Goal: Task Accomplishment & Management: Manage account settings

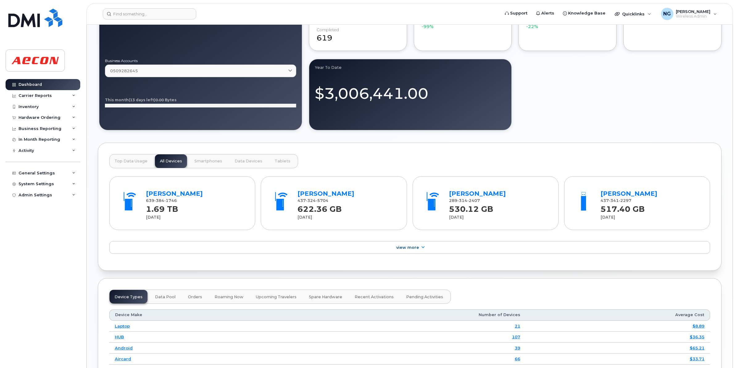
scroll to position [178, 0]
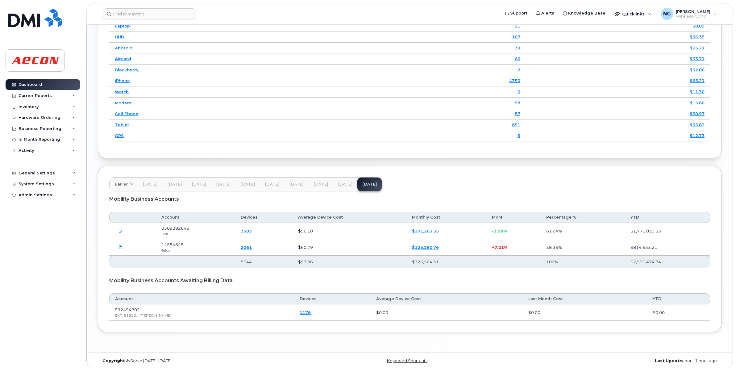
scroll to position [795, 0]
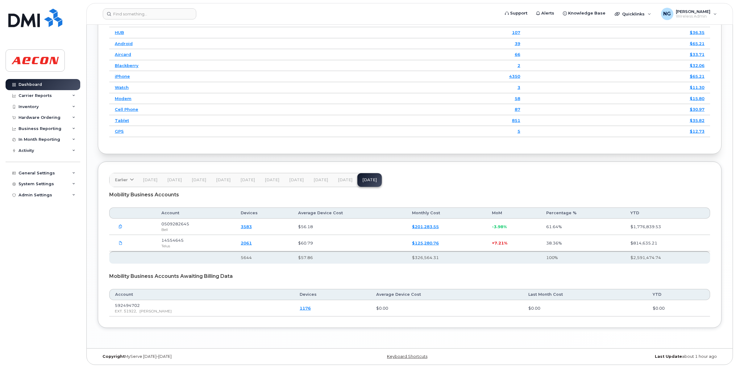
click at [342, 177] on span "[DATE]" at bounding box center [345, 179] width 15 height 5
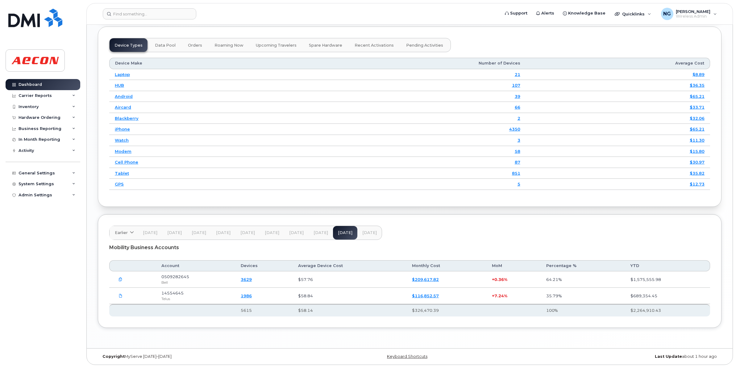
scroll to position [742, 0]
click at [369, 232] on span "[DATE]" at bounding box center [369, 232] width 15 height 5
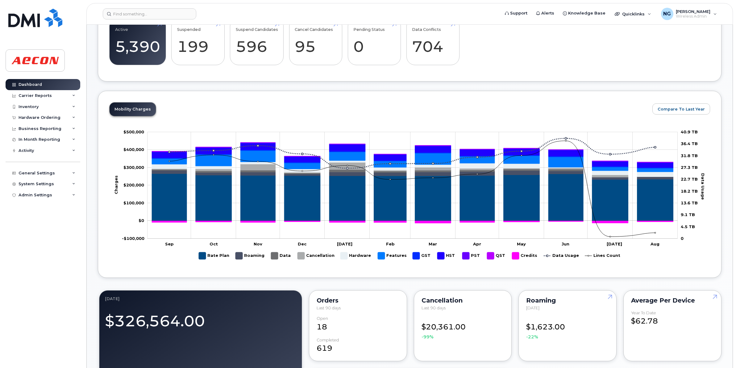
scroll to position [0, 0]
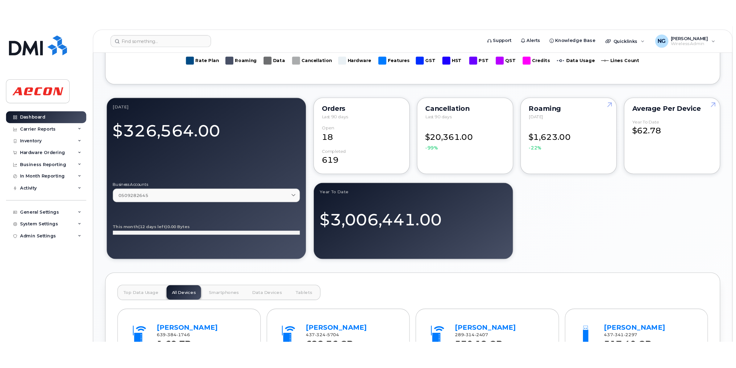
scroll to position [329, 0]
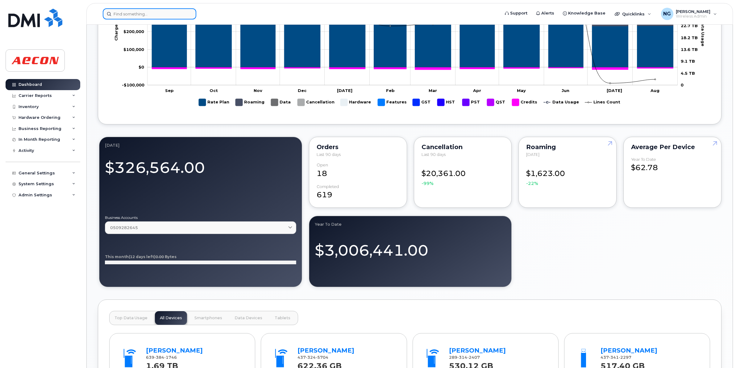
click at [161, 16] on input at bounding box center [149, 13] width 93 height 11
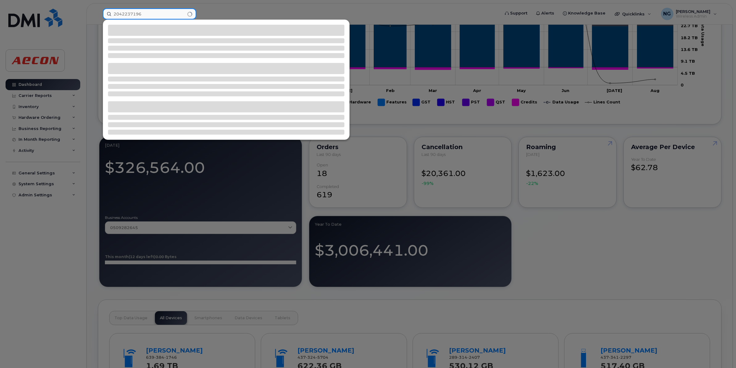
type input "2042237196"
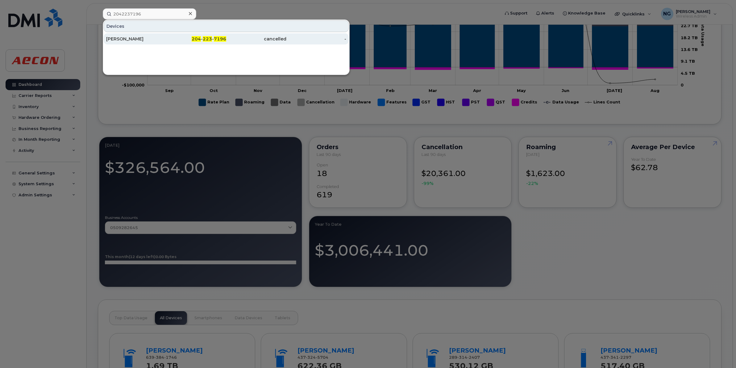
click at [226, 44] on div "204 - 223 - 7196" at bounding box center [256, 38] width 60 height 11
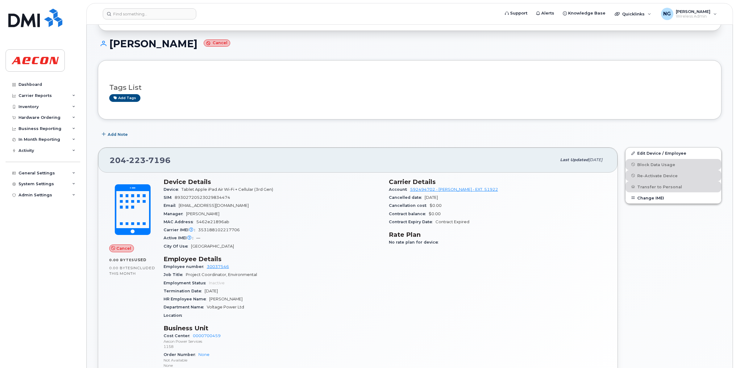
scroll to position [39, 0]
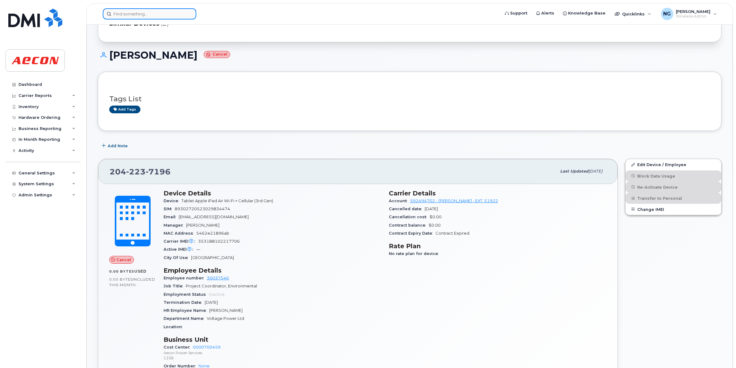
click at [139, 10] on input at bounding box center [149, 13] width 93 height 11
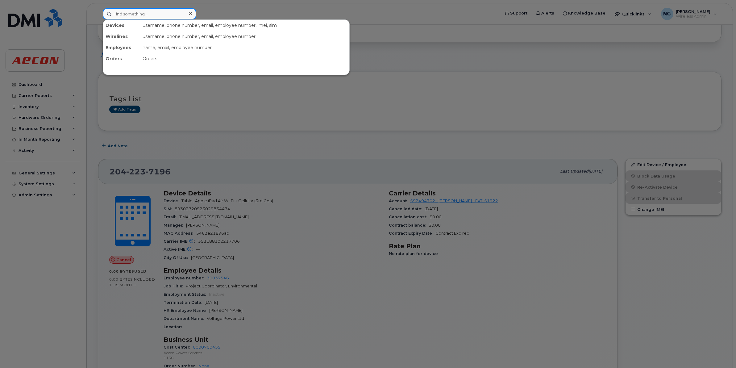
paste input "2266683250"
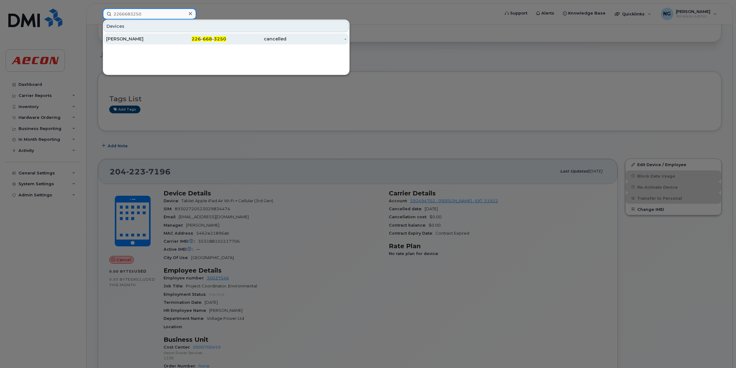
type input "2266683250"
click at [205, 39] on span "668" at bounding box center [207, 39] width 9 height 6
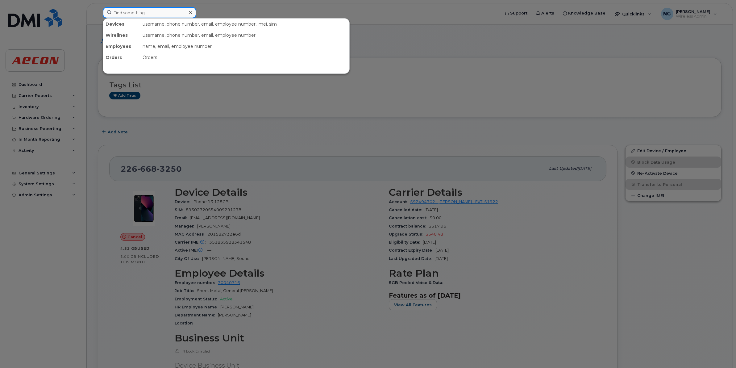
click at [129, 14] on input at bounding box center [149, 12] width 93 height 11
paste input "2266684354"
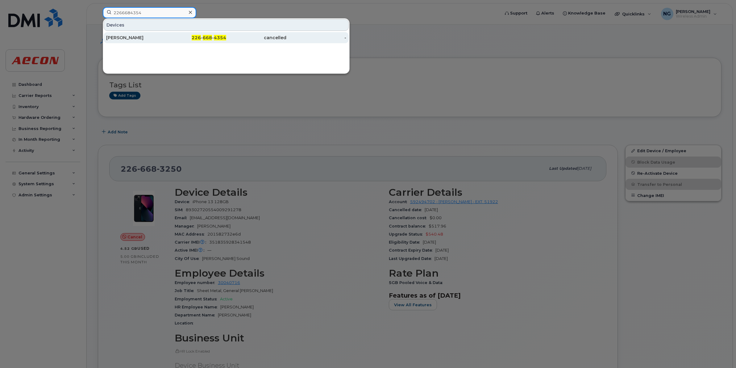
type input "2266684354"
click at [207, 38] on span "668" at bounding box center [207, 38] width 9 height 6
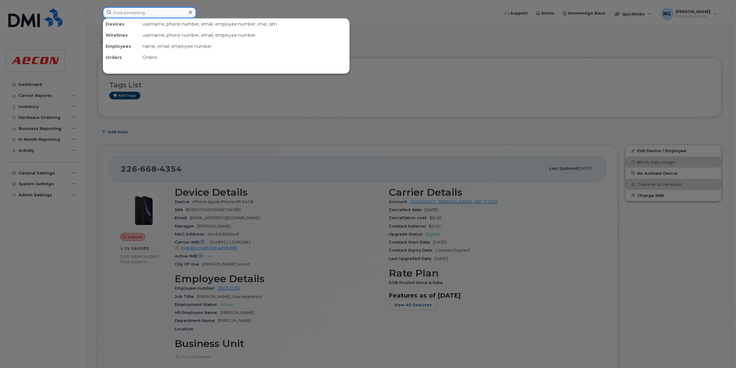
click at [129, 11] on input at bounding box center [149, 12] width 93 height 11
paste input "2043996307"
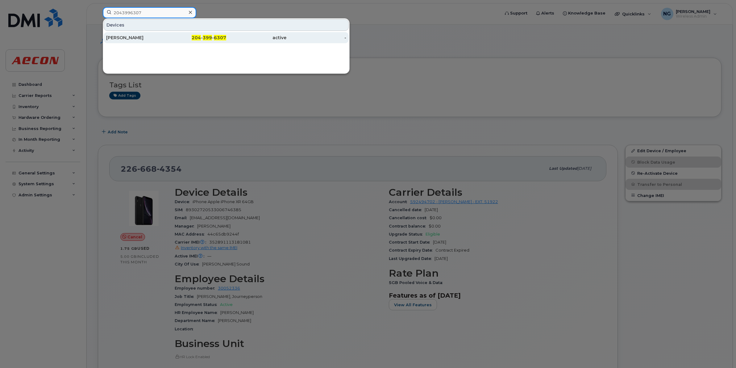
type input "2043996307"
click at [113, 37] on div "[PERSON_NAME]" at bounding box center [136, 38] width 60 height 6
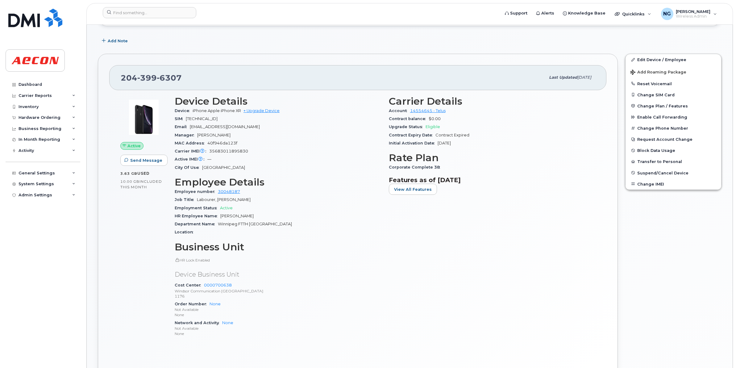
scroll to position [154, 0]
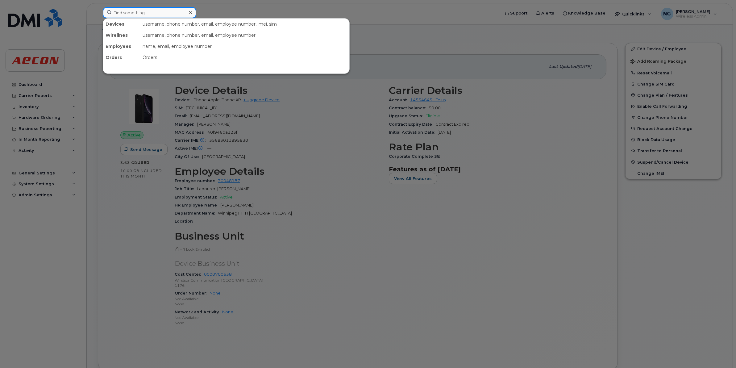
click at [147, 12] on input at bounding box center [149, 12] width 93 height 11
paste input "2043993501"
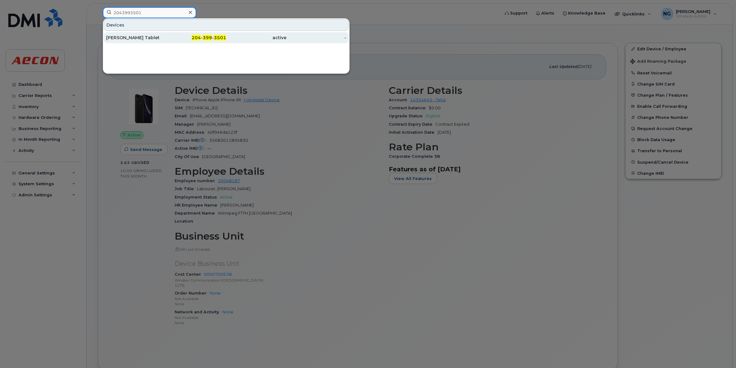
type input "2043993501"
click at [275, 36] on div "active" at bounding box center [256, 38] width 60 height 6
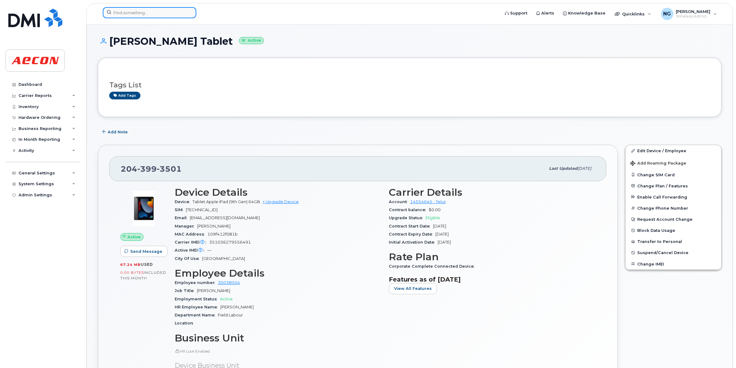
click at [131, 9] on input at bounding box center [149, 12] width 93 height 11
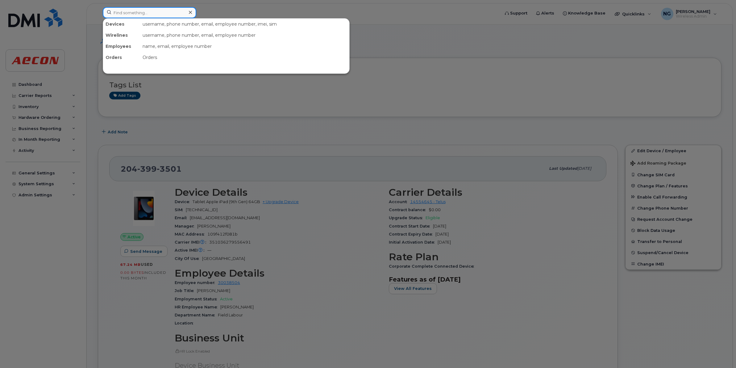
click at [150, 8] on input at bounding box center [149, 12] width 93 height 11
paste input "2262037018"
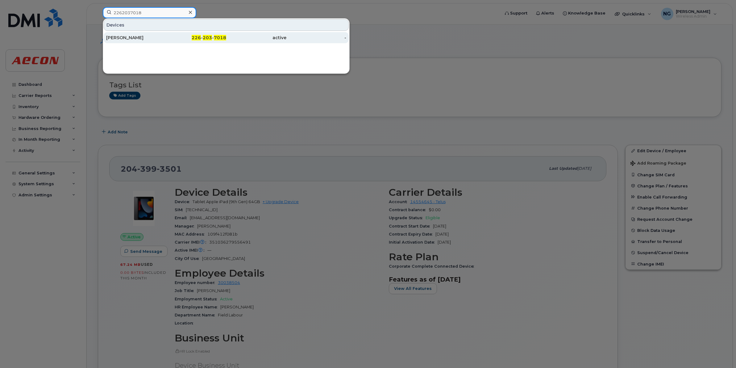
type input "2262037018"
click at [221, 37] on span "7018" at bounding box center [220, 38] width 12 height 6
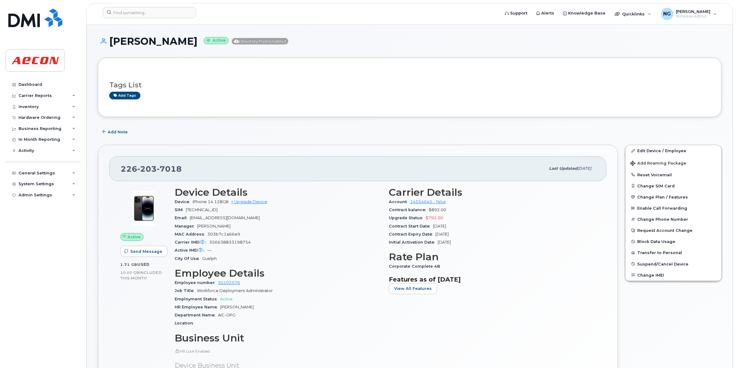
scroll to position [77, 0]
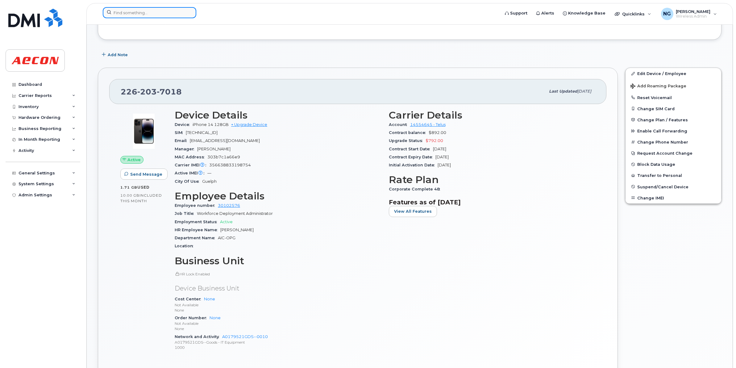
click at [145, 7] on input at bounding box center [149, 12] width 93 height 11
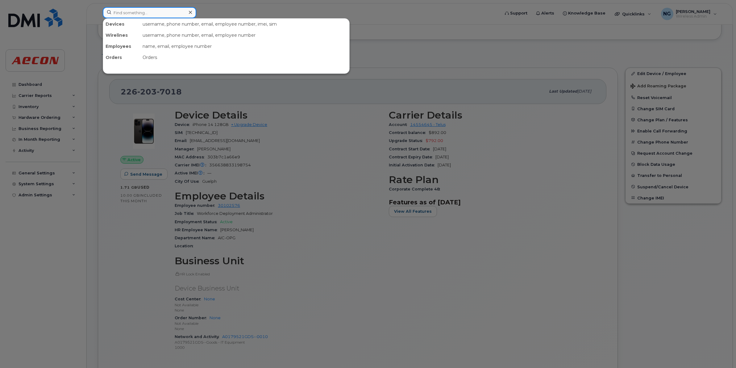
paste input "2265830536"
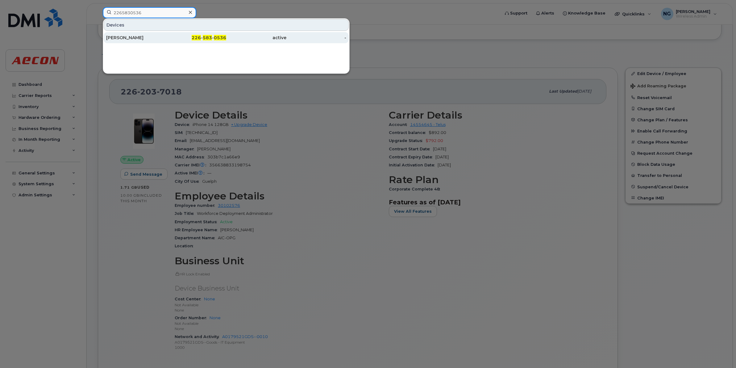
type input "2265830536"
click at [226, 35] on div "226 - 583 - 0536" at bounding box center [256, 37] width 60 height 11
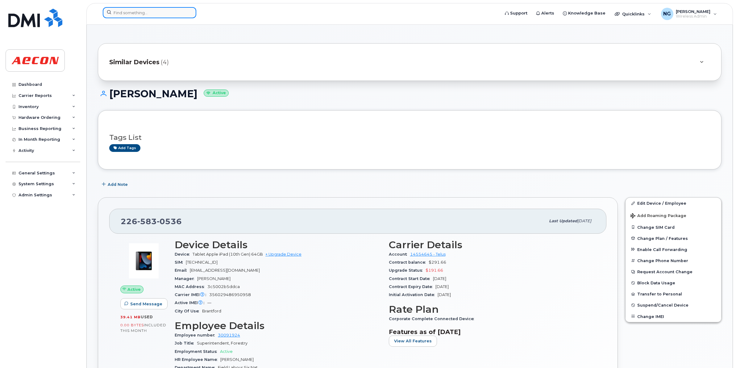
click at [128, 13] on input at bounding box center [149, 12] width 93 height 11
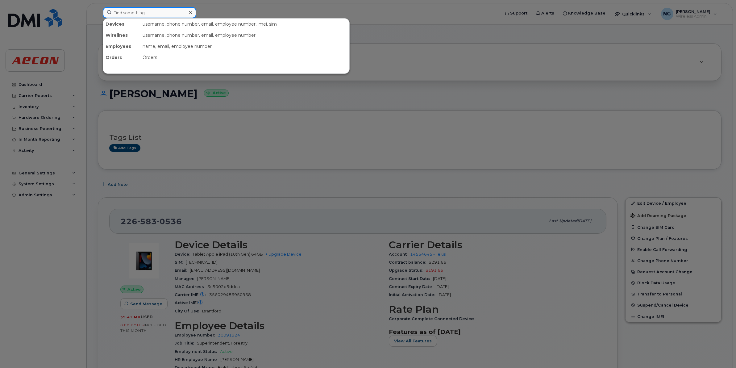
paste input "2369690433"
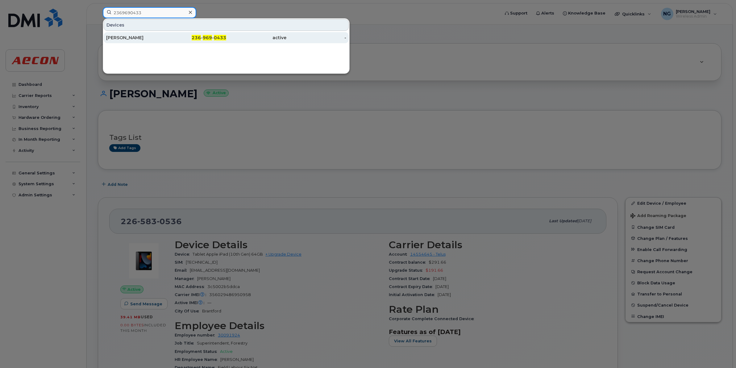
type input "2369690433"
click at [212, 39] on span "969" at bounding box center [207, 38] width 9 height 6
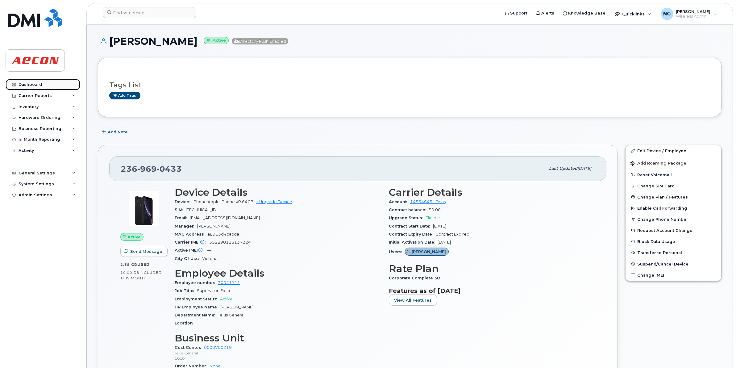
click at [35, 84] on div "Dashboard" at bounding box center [30, 84] width 23 height 5
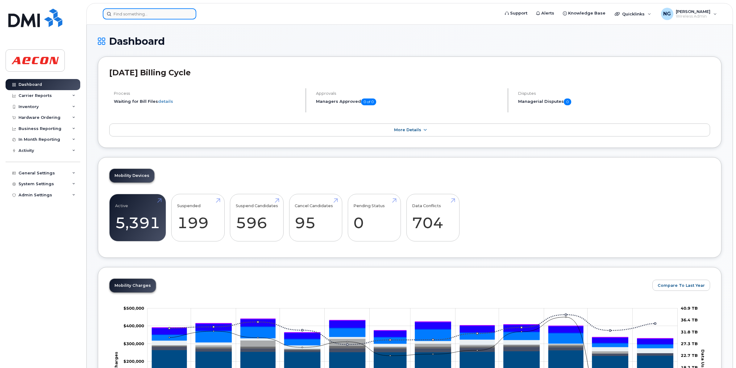
click at [159, 12] on input at bounding box center [149, 13] width 93 height 11
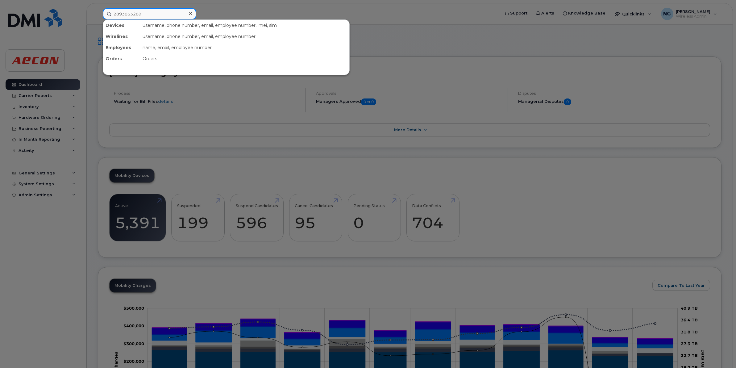
type input "2893853289"
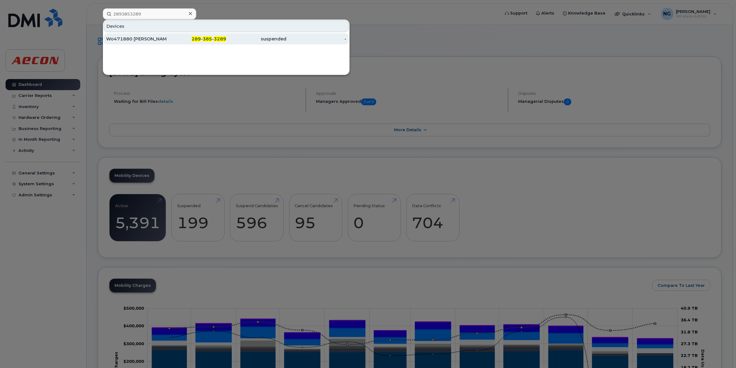
click at [278, 38] on div "suspended" at bounding box center [256, 39] width 60 height 6
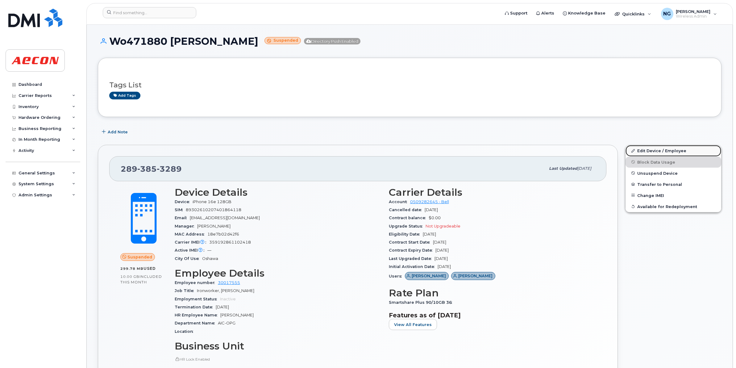
drag, startPoint x: 675, startPoint y: 150, endPoint x: 668, endPoint y: 150, distance: 6.8
click at [675, 150] on link "Edit Device / Employee" at bounding box center [673, 150] width 96 height 11
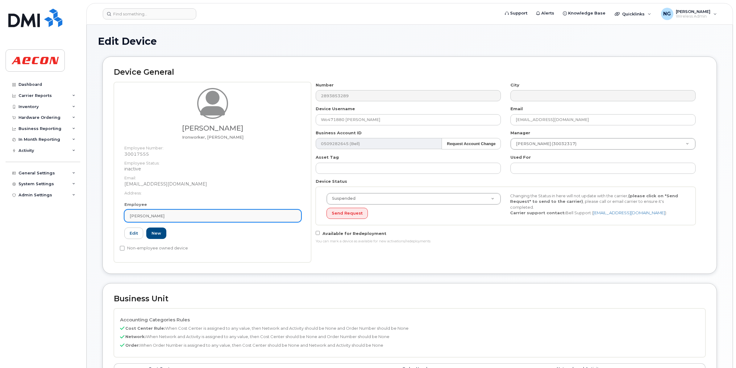
click at [179, 218] on div "Colten Dixon" at bounding box center [213, 216] width 166 height 6
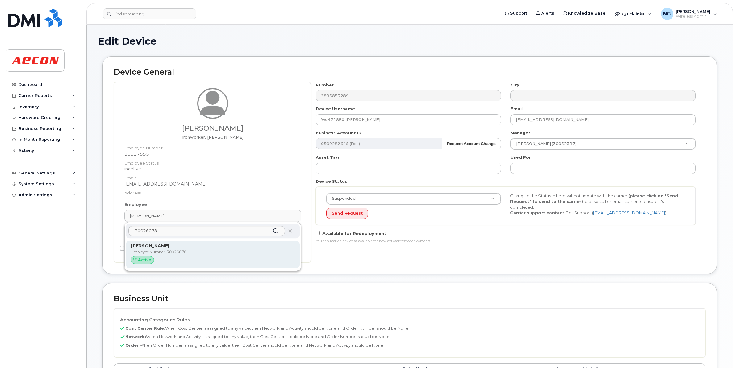
type input "30026078"
click at [216, 253] on p "Employee Number: 30026078" at bounding box center [213, 252] width 164 height 6
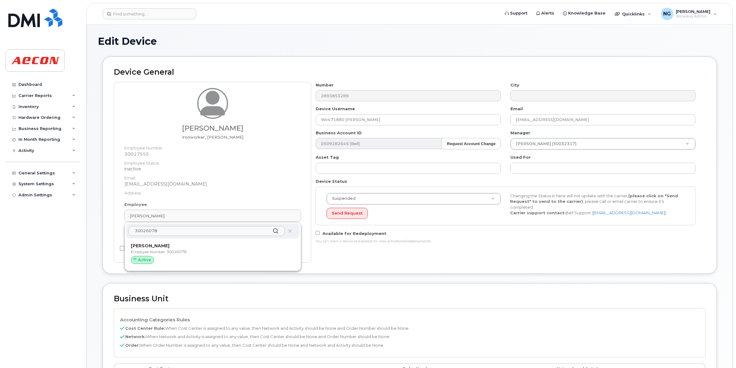
type input "30026078"
type input "Alex Sicker"
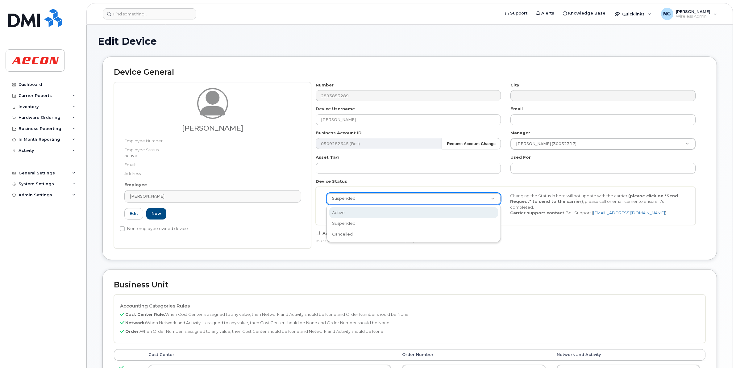
scroll to position [0, 2]
select select "active"
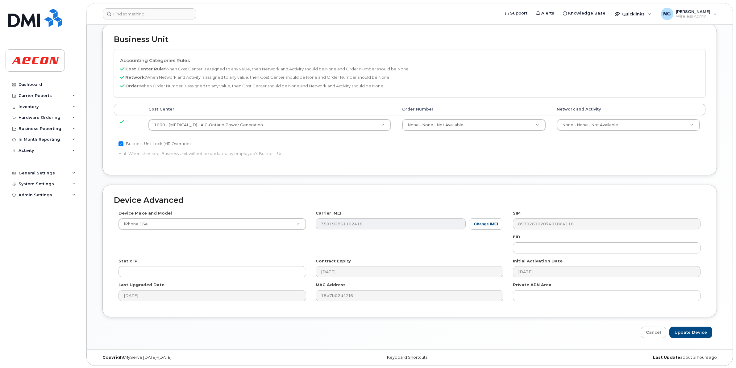
scroll to position [248, 0]
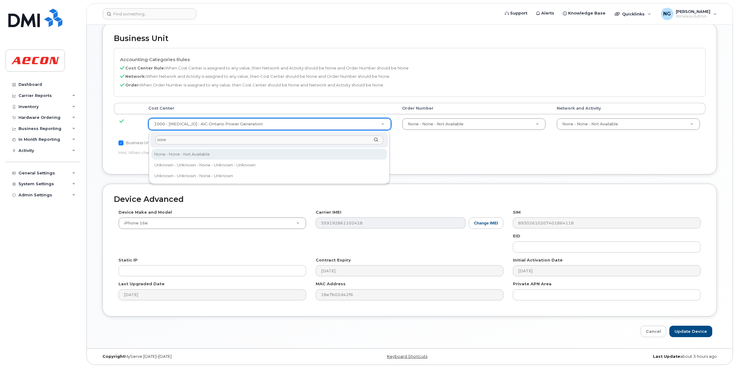
type input "none"
drag, startPoint x: 241, startPoint y: 150, endPoint x: 244, endPoint y: 150, distance: 3.4
type input "289660"
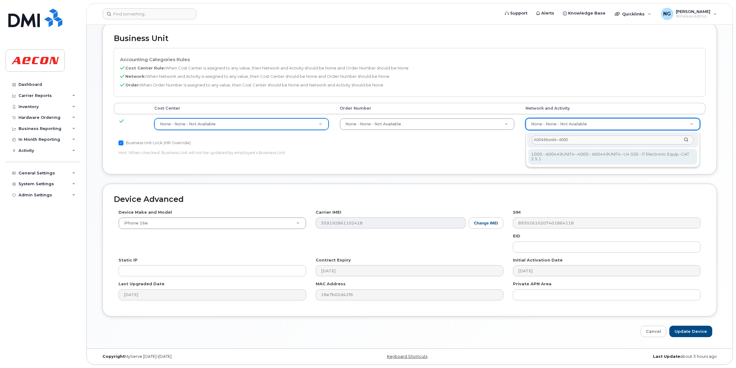
type input "A00449unit4--4000"
type input "4199222"
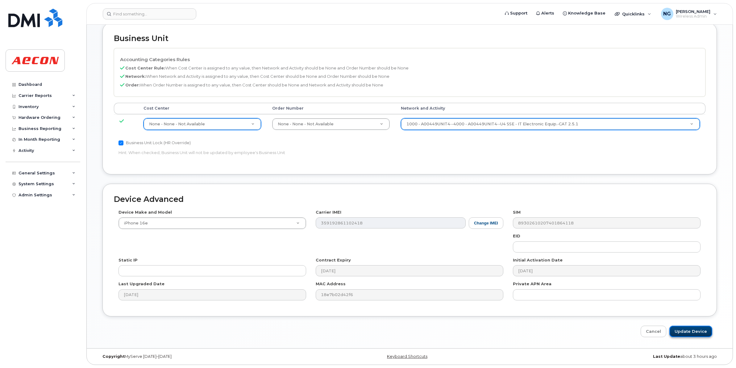
click at [691, 330] on input "Update Device" at bounding box center [690, 330] width 43 height 11
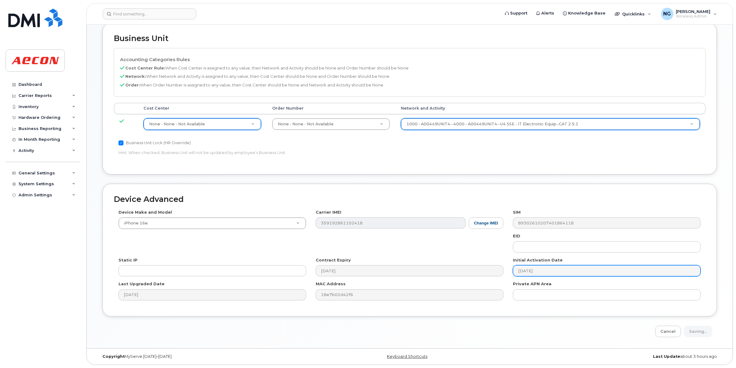
type input "Saving..."
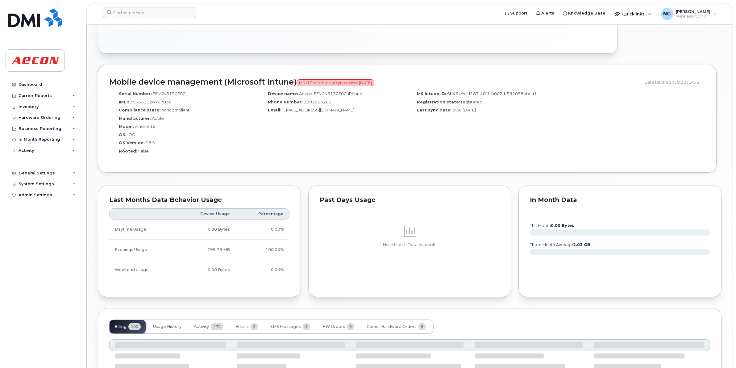
scroll to position [523, 0]
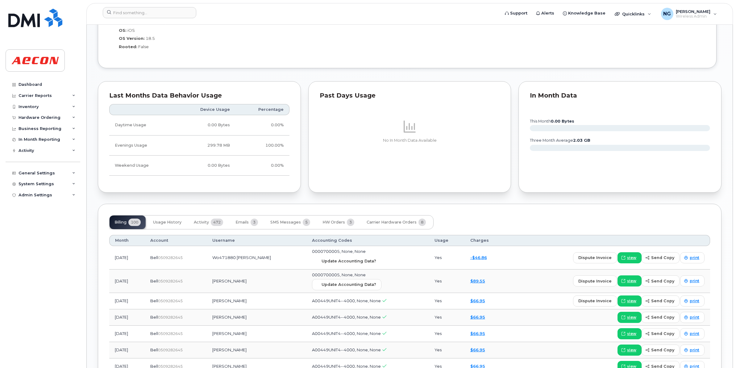
drag, startPoint x: 350, startPoint y: 263, endPoint x: 405, endPoint y: 44, distance: 226.1
click at [350, 263] on span "Update Accounting Data?" at bounding box center [348, 261] width 55 height 6
click at [135, 15] on input at bounding box center [149, 12] width 93 height 11
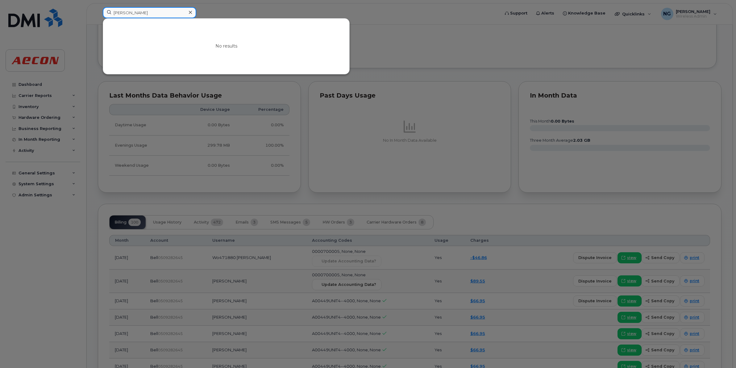
click at [121, 11] on input "matthew sharpe" at bounding box center [149, 12] width 93 height 11
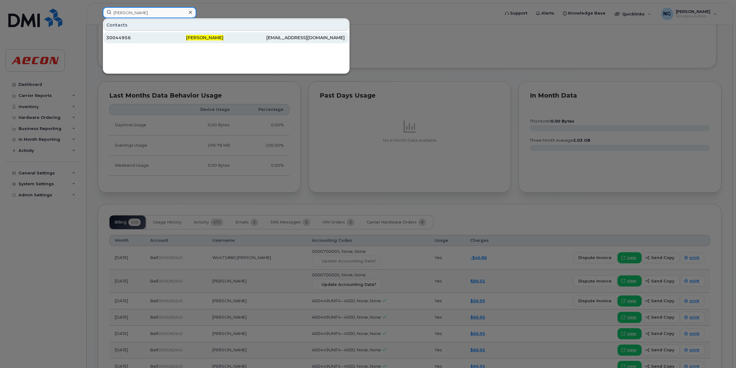
type input "mathew sharpe"
click at [210, 37] on span "Mathew Sharpe" at bounding box center [204, 38] width 37 height 6
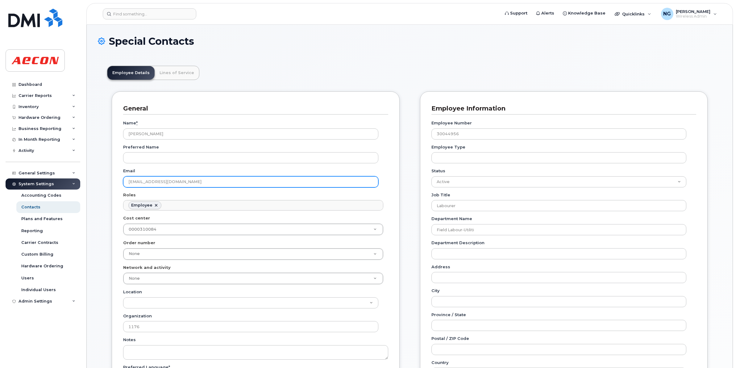
scroll to position [19, 0]
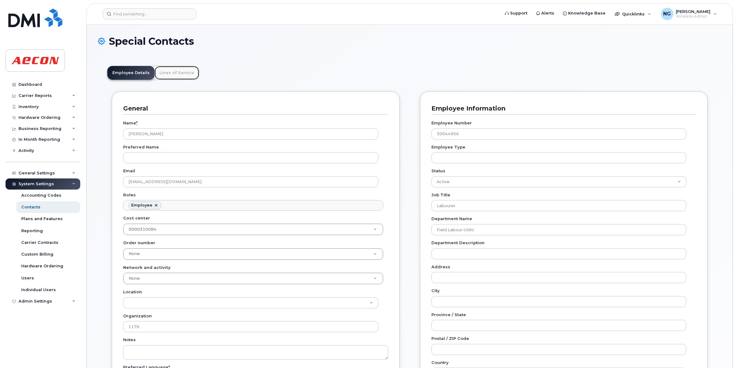
click at [189, 71] on link "Lines of Service" at bounding box center [177, 73] width 44 height 14
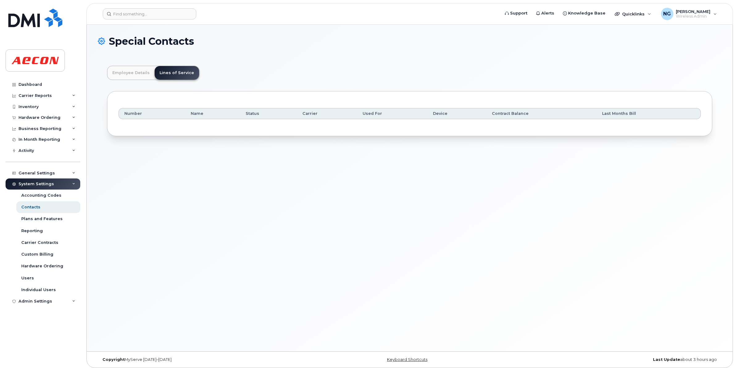
click at [250, 43] on h1 "Special Contacts" at bounding box center [410, 41] width 624 height 11
click at [35, 83] on div "Dashboard" at bounding box center [30, 84] width 23 height 5
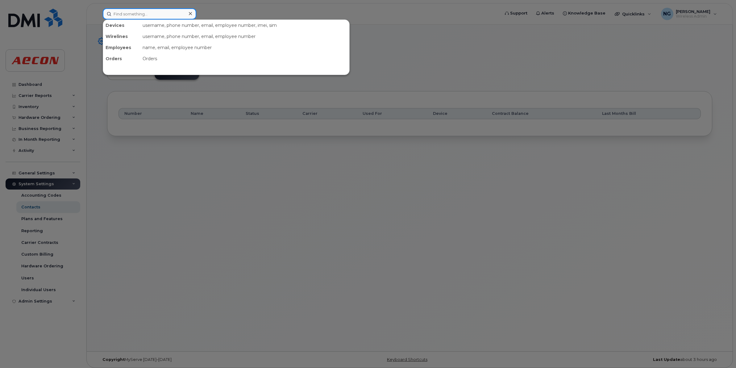
click at [147, 15] on input at bounding box center [149, 13] width 93 height 11
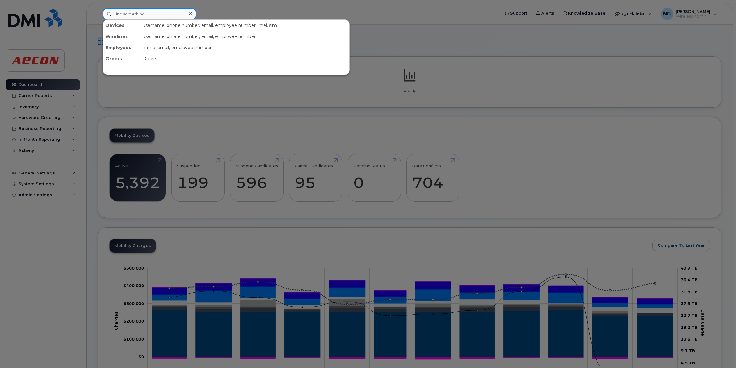
drag, startPoint x: 0, startPoint y: 0, endPoint x: 147, endPoint y: 15, distance: 147.3
click at [147, 15] on input at bounding box center [149, 13] width 93 height 11
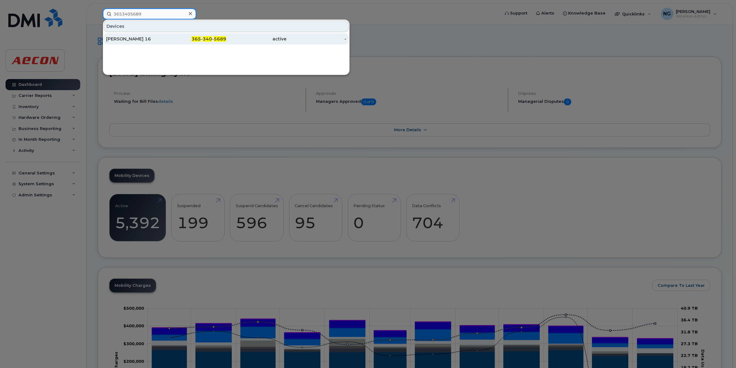
type input "3653405689"
click at [222, 39] on span "5689" at bounding box center [220, 39] width 12 height 6
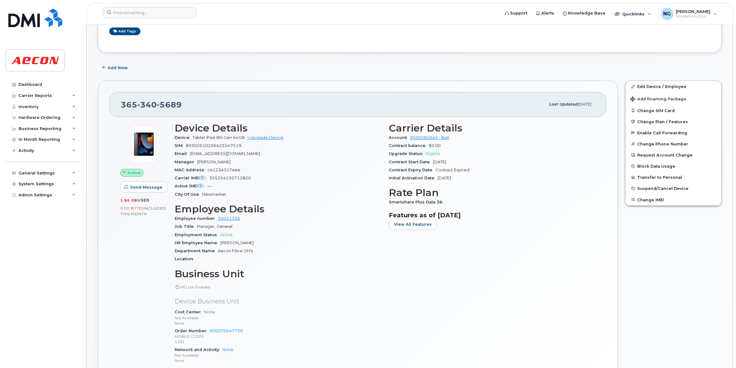
scroll to position [154, 0]
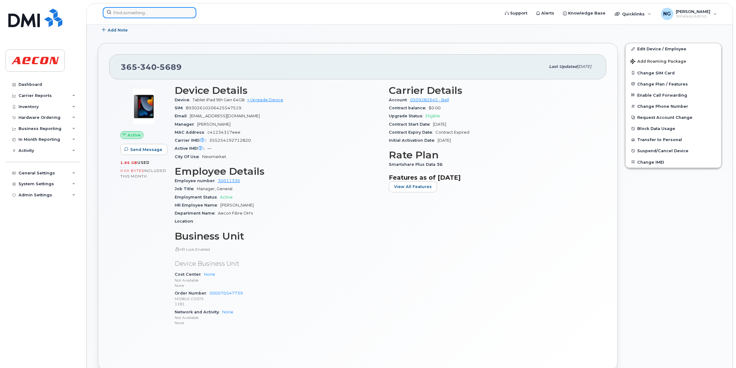
click at [153, 11] on input at bounding box center [149, 12] width 93 height 11
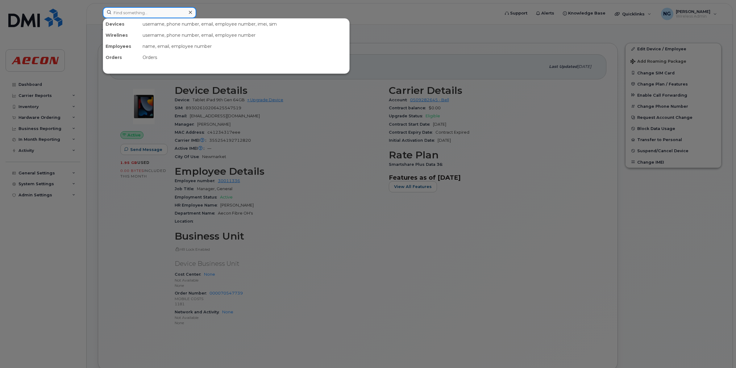
click at [161, 15] on input at bounding box center [149, 12] width 93 height 11
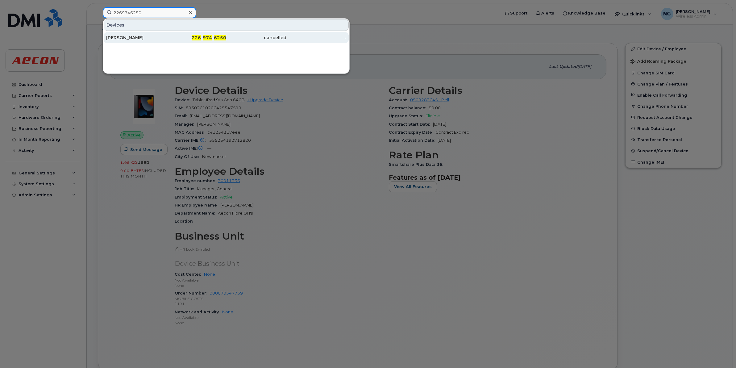
type input "2269746250"
click at [212, 37] on span "974" at bounding box center [207, 38] width 9 height 6
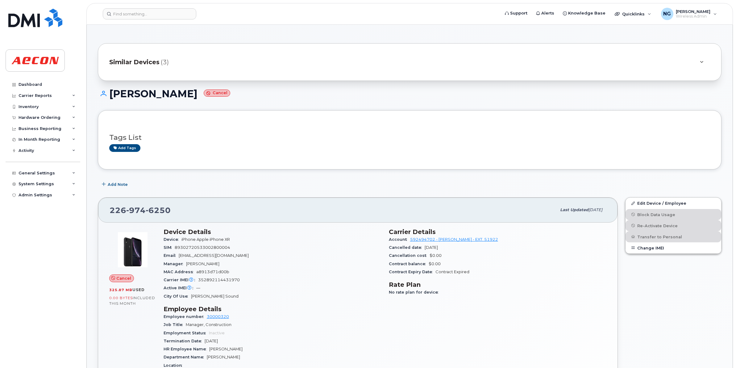
click at [34, 82] on div "Dashboard" at bounding box center [30, 84] width 23 height 5
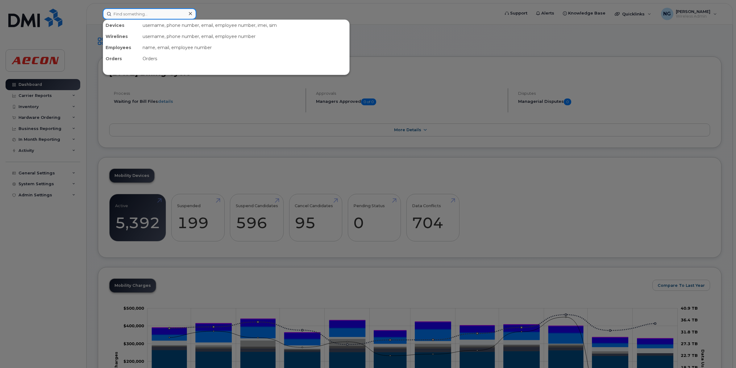
click at [151, 12] on input at bounding box center [149, 13] width 93 height 11
type input "5192813696"
click at [156, 16] on input "5192813696" at bounding box center [149, 13] width 93 height 11
drag, startPoint x: 76, startPoint y: 4, endPoint x: 43, endPoint y: 1, distance: 33.5
click at [98, 8] on div "5192813696 No results" at bounding box center [299, 13] width 403 height 11
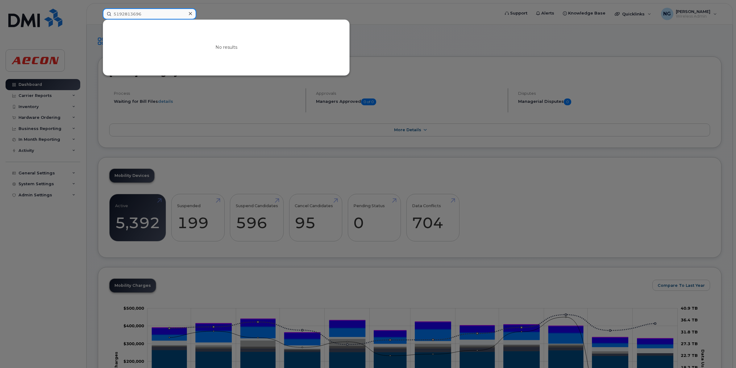
click at [170, 12] on input "5192813696" at bounding box center [149, 13] width 93 height 11
drag, startPoint x: 56, startPoint y: 11, endPoint x: 23, endPoint y: 10, distance: 32.4
click at [98, 10] on div "5192813696 No results" at bounding box center [299, 13] width 403 height 11
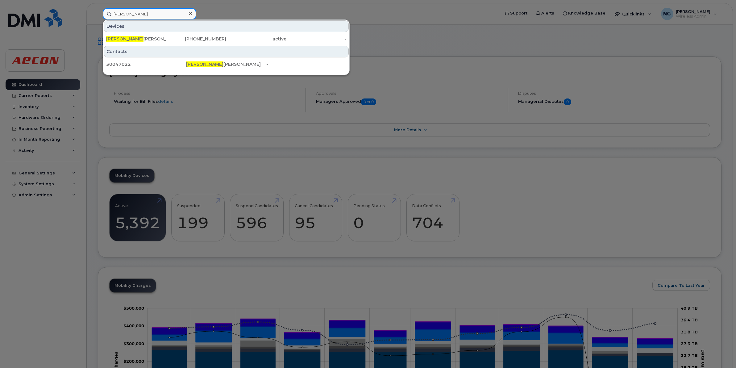
type input "kirk gu"
click at [218, 46] on div "Contacts" at bounding box center [226, 52] width 245 height 12
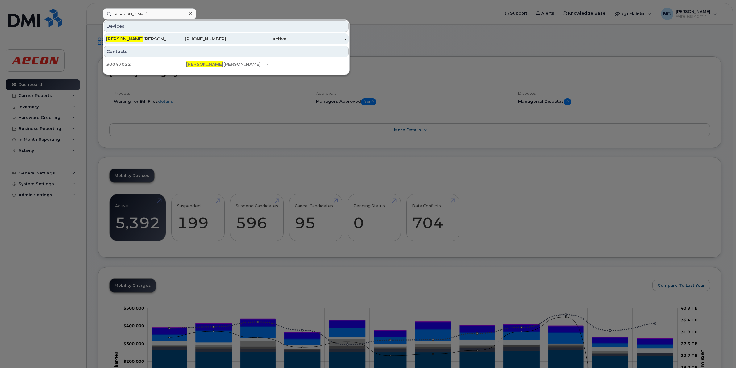
click at [220, 36] on div "226-542-2385" at bounding box center [196, 39] width 60 height 6
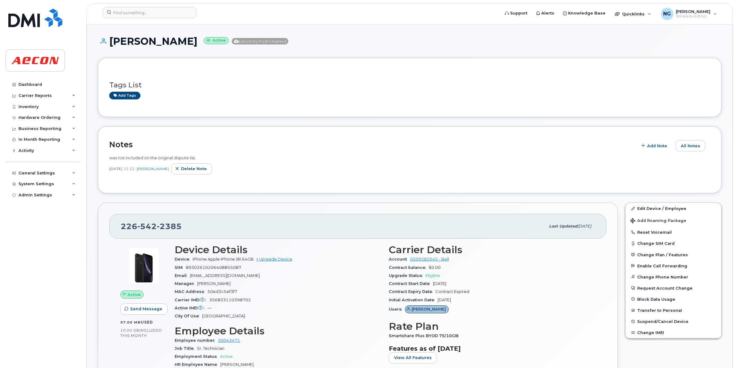
click at [503, 316] on div "Carrier Details Account 0509282645 - Bell Contract balance $0.00 Upgrade Status…" at bounding box center [492, 352] width 214 height 225
click at [141, 96] on div "Add tags" at bounding box center [407, 96] width 596 height 8
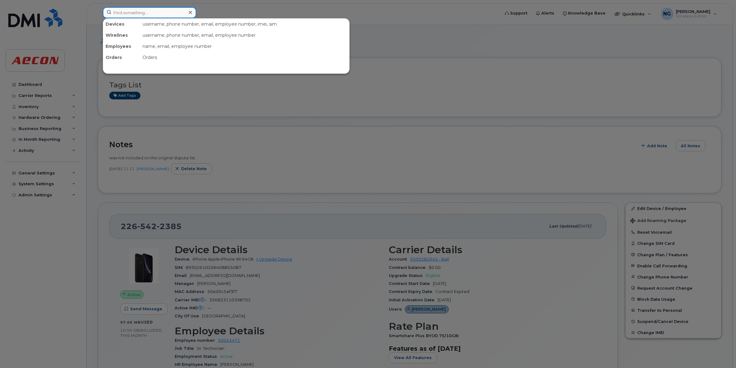
click at [127, 13] on input at bounding box center [149, 12] width 93 height 11
